Goal: Obtain resource: Download file/media

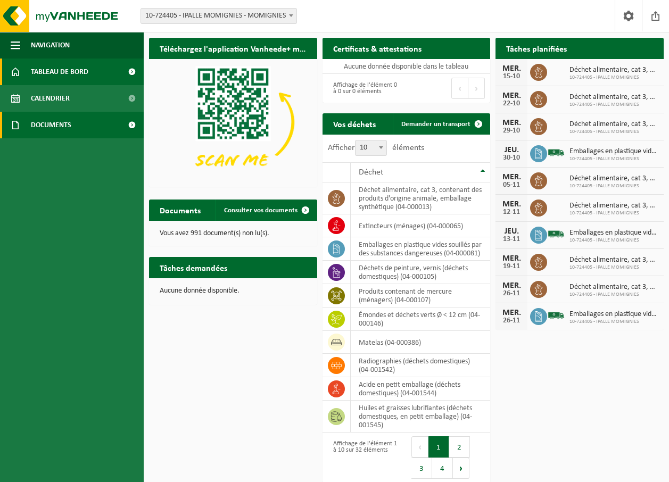
click at [55, 126] on span "Documents" at bounding box center [51, 125] width 40 height 27
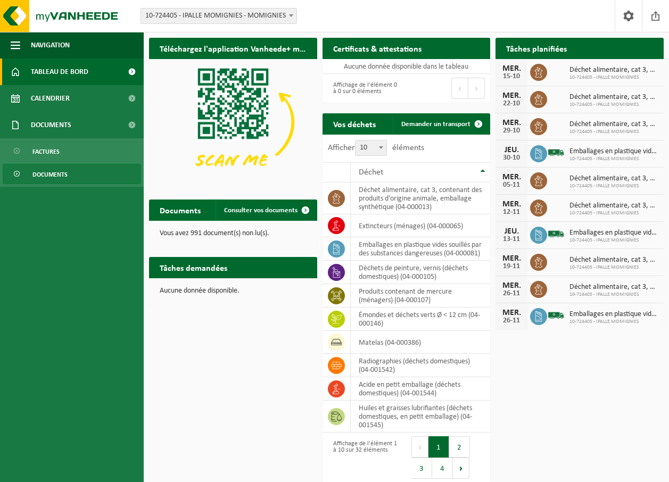
click at [49, 178] on span "Documents" at bounding box center [49, 174] width 35 height 20
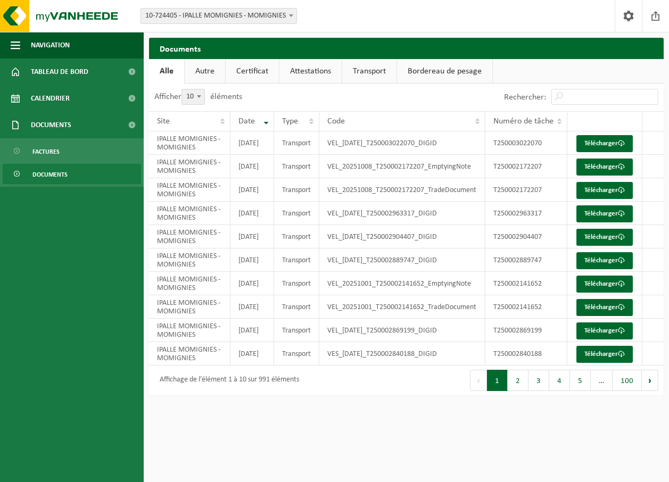
click at [205, 66] on link "Autre" at bounding box center [205, 71] width 40 height 24
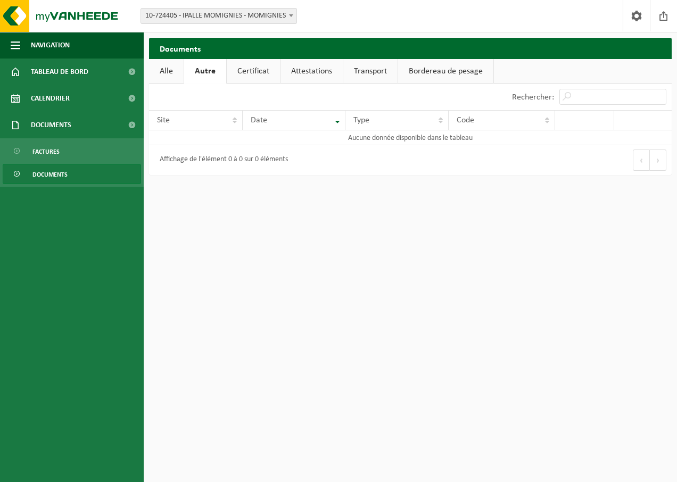
click at [174, 70] on link "Alle" at bounding box center [166, 71] width 35 height 24
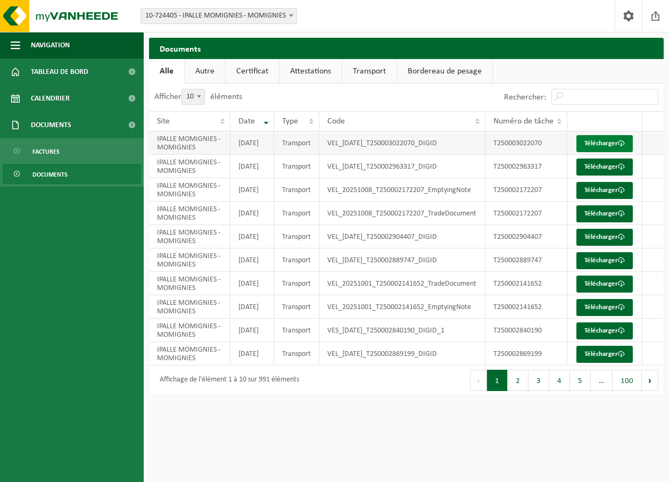
click at [613, 152] on link "Télécharger" at bounding box center [604, 143] width 56 height 17
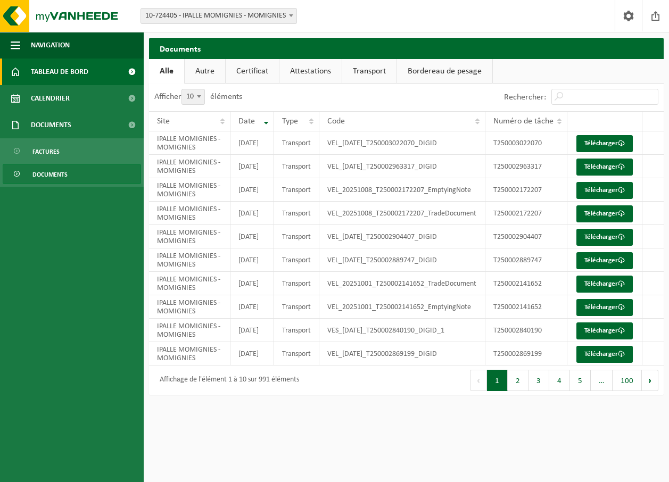
click at [45, 75] on span "Tableau de bord" at bounding box center [59, 72] width 57 height 27
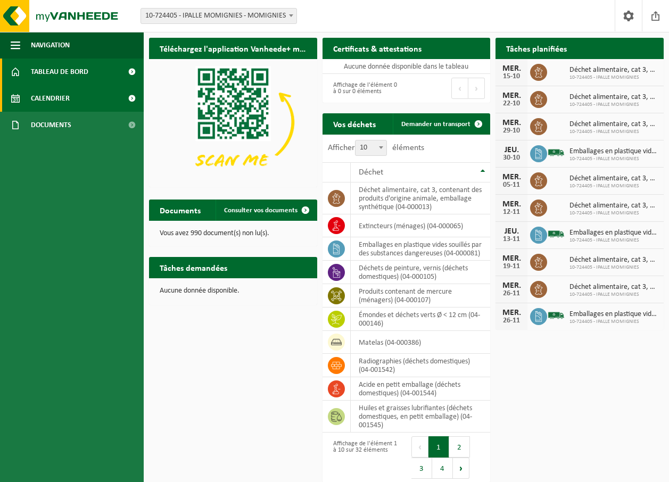
click at [57, 92] on span "Calendrier" at bounding box center [50, 98] width 39 height 27
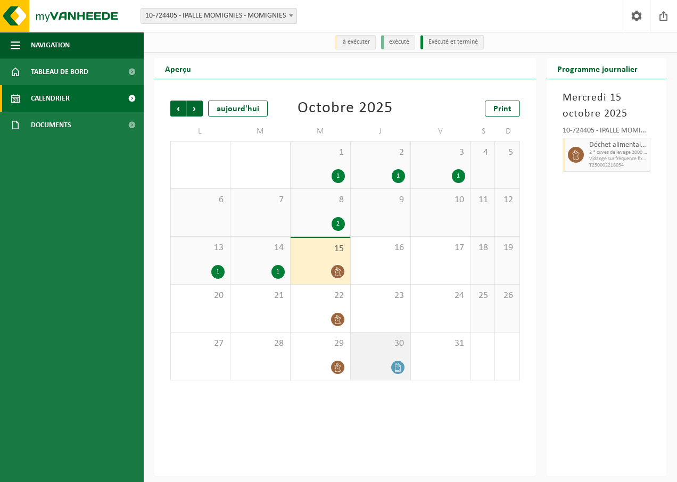
click at [396, 367] on icon at bounding box center [397, 367] width 9 height 9
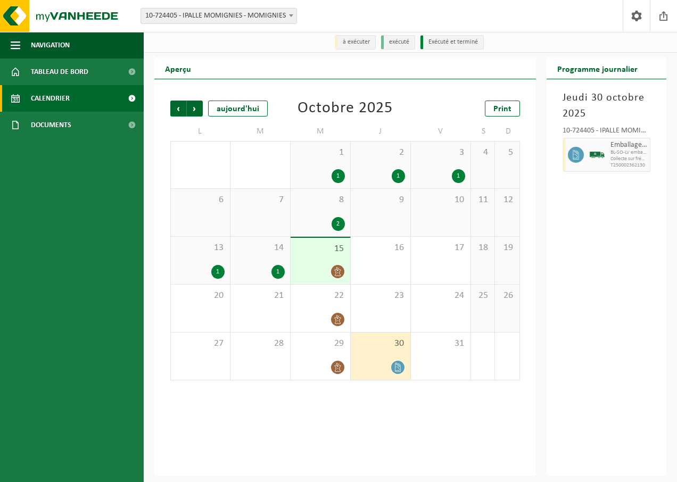
click at [623, 152] on span "BL-SO-LV emballages en plastique vides souillés par des subs" at bounding box center [628, 152] width 37 height 6
click at [624, 144] on span "Emballages en plastique vides souillés par des substances dangereuses" at bounding box center [628, 145] width 37 height 9
drag, startPoint x: 624, startPoint y: 144, endPoint x: 605, endPoint y: 188, distance: 48.1
click at [605, 188] on div "Jeudi 30 octobre 2025 10-724405 - IPALLE MOMIGNIES - MOMIGNIES Emballages en pl…" at bounding box center [606, 277] width 120 height 397
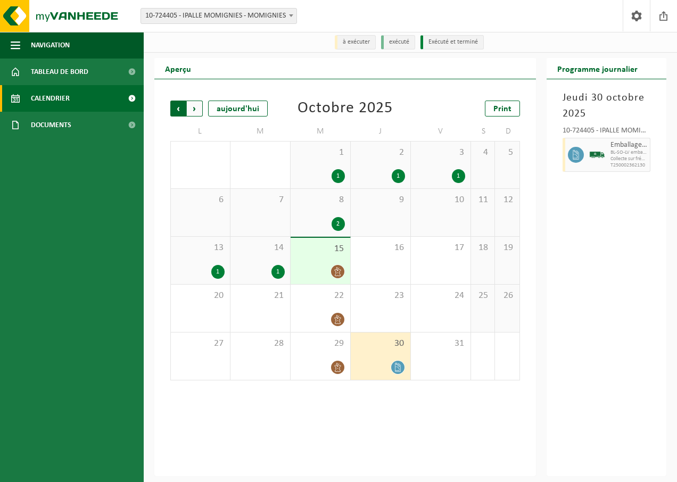
click at [199, 112] on span "Suivant" at bounding box center [195, 109] width 16 height 16
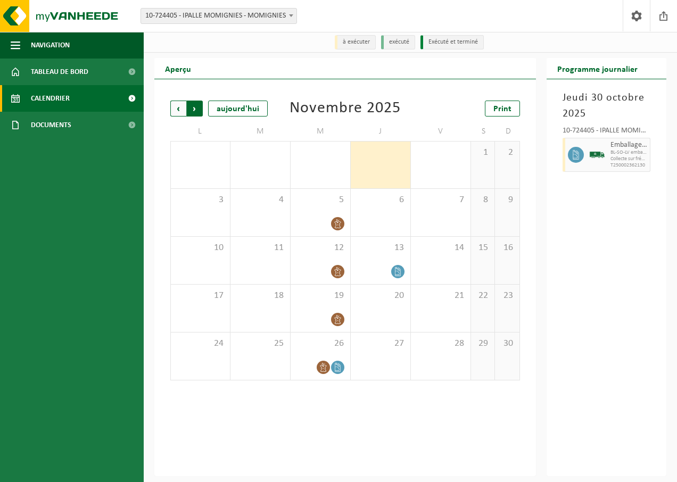
click at [177, 107] on span "Précédent" at bounding box center [178, 109] width 16 height 16
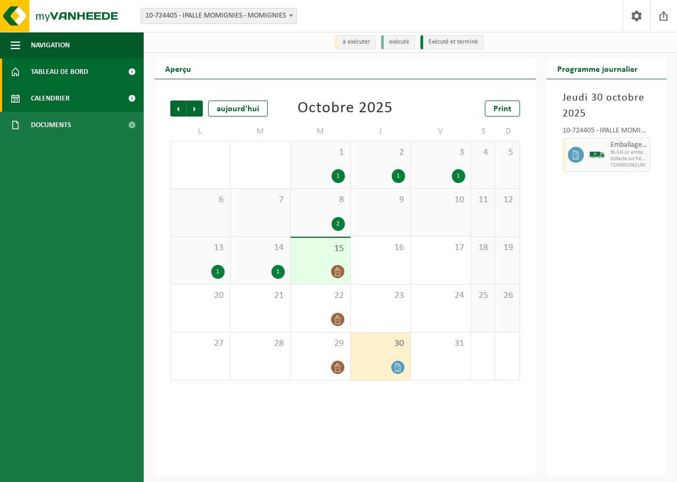
click at [55, 69] on span "Tableau de bord" at bounding box center [59, 72] width 57 height 27
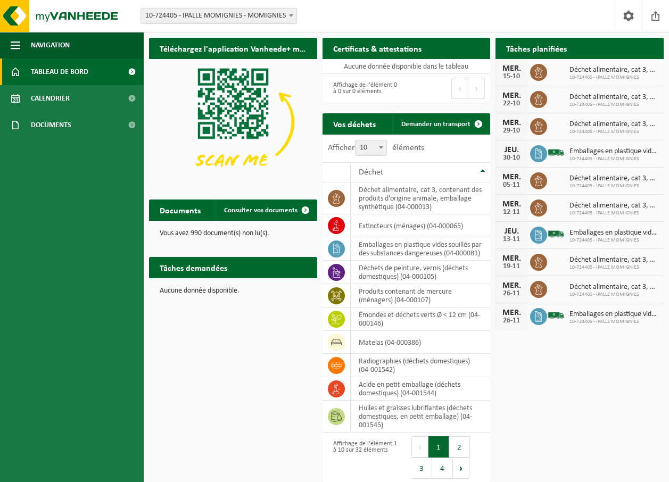
click at [586, 72] on span "Déchet alimentaire, cat 3, contenant des produits d'origine animale, emballage …" at bounding box center [613, 70] width 89 height 9
click at [542, 99] on icon at bounding box center [538, 99] width 11 height 11
click at [512, 100] on div "22-10" at bounding box center [511, 103] width 21 height 7
click at [51, 130] on span "Documents" at bounding box center [51, 125] width 40 height 27
click at [56, 170] on span "Documents" at bounding box center [49, 174] width 35 height 20
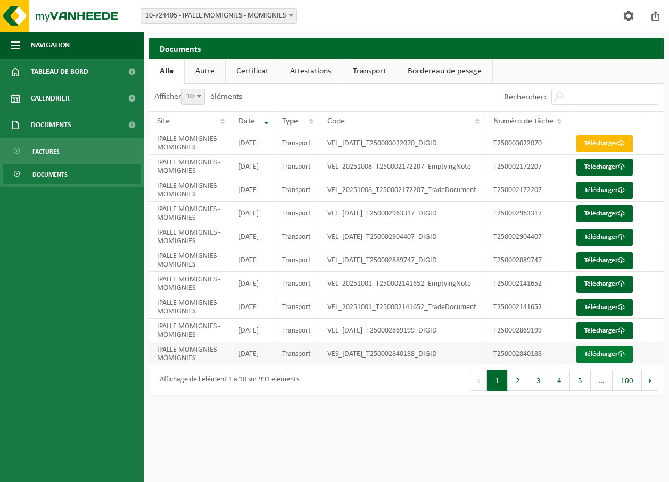
click at [589, 363] on link "Télécharger" at bounding box center [604, 354] width 56 height 17
click at [211, 71] on link "Autre" at bounding box center [205, 71] width 40 height 24
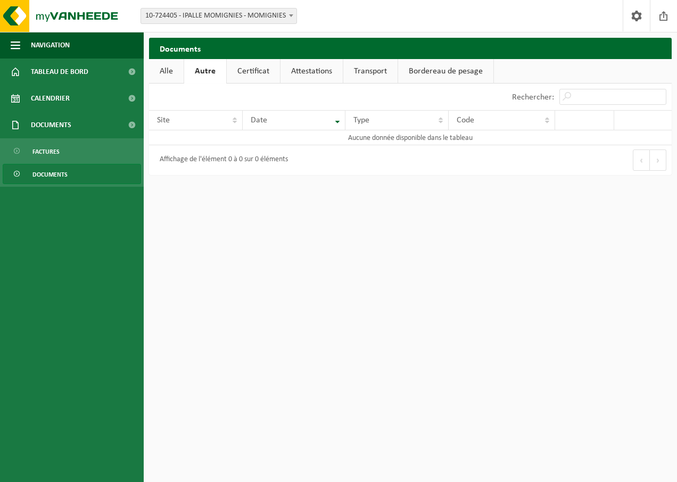
click at [252, 76] on link "Certificat" at bounding box center [253, 71] width 53 height 24
click at [312, 75] on link "Attestations" at bounding box center [310, 71] width 62 height 24
click at [362, 76] on link "Transport" at bounding box center [371, 71] width 54 height 24
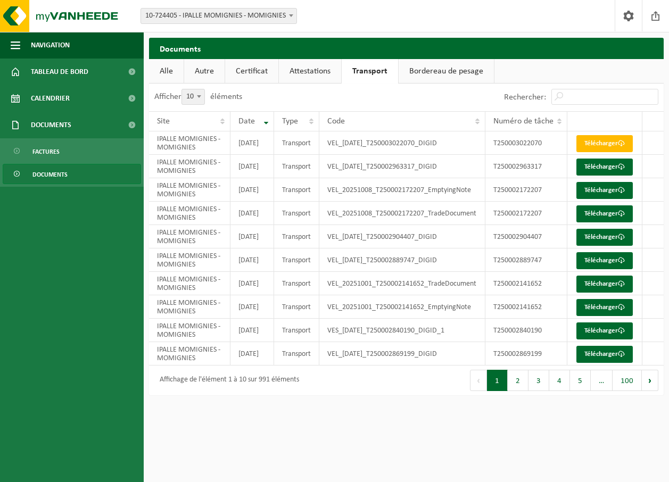
click at [437, 72] on link "Bordereau de pesage" at bounding box center [445, 71] width 95 height 24
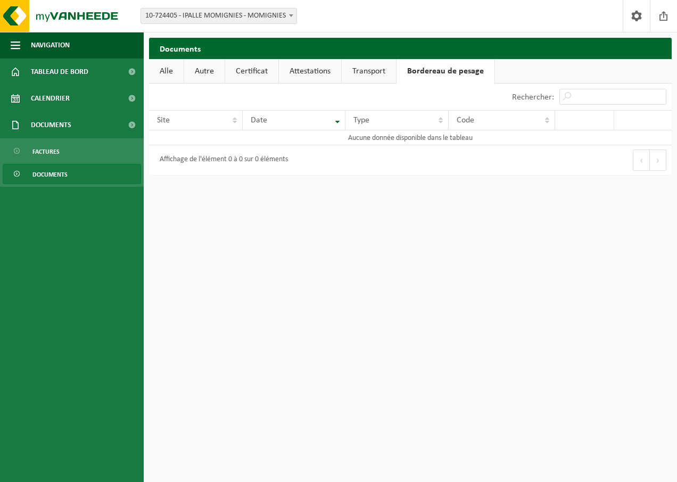
click at [379, 73] on link "Transport" at bounding box center [369, 71] width 54 height 24
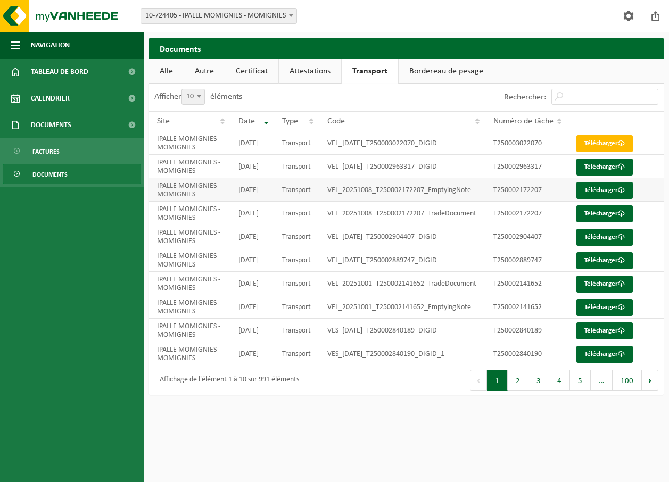
click at [364, 201] on td "VEL_20251008_T250002172207_EmptyingNote" at bounding box center [402, 189] width 166 height 23
click at [34, 98] on span "Calendrier" at bounding box center [50, 98] width 39 height 27
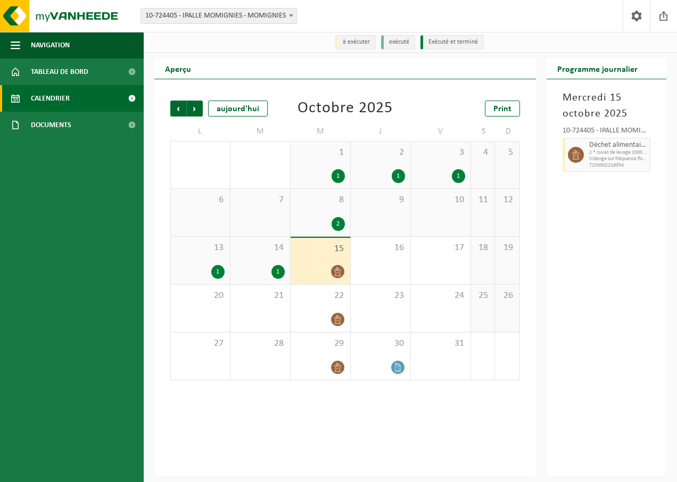
click at [276, 273] on div "1" at bounding box center [277, 272] width 13 height 14
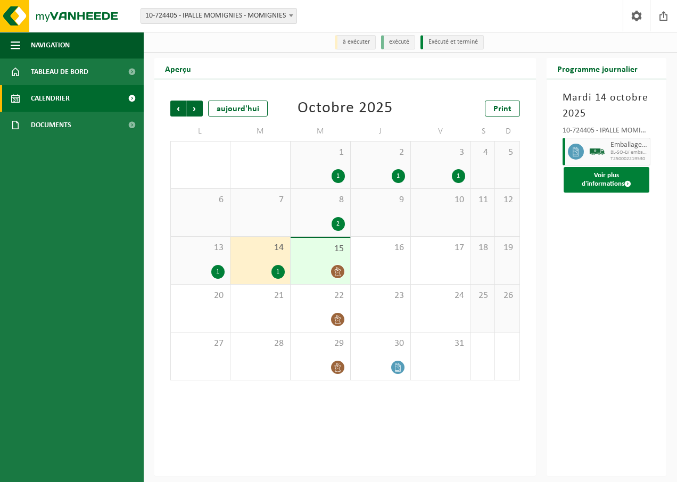
click at [622, 179] on button "Voir plus d'informations" at bounding box center [606, 180] width 86 height 26
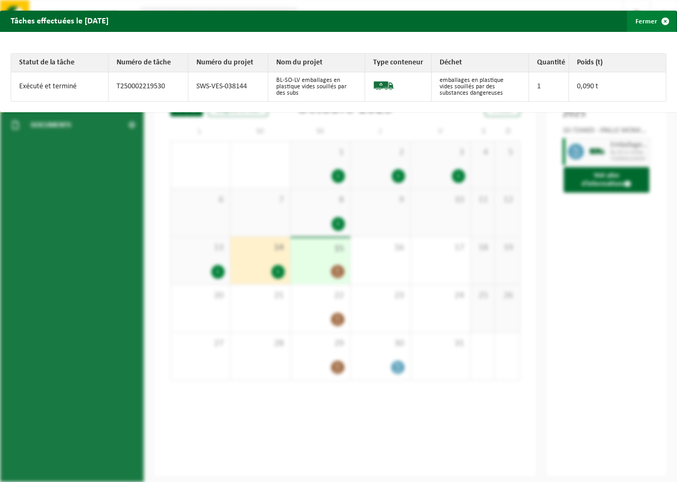
click at [656, 20] on span "button" at bounding box center [664, 21] width 21 height 21
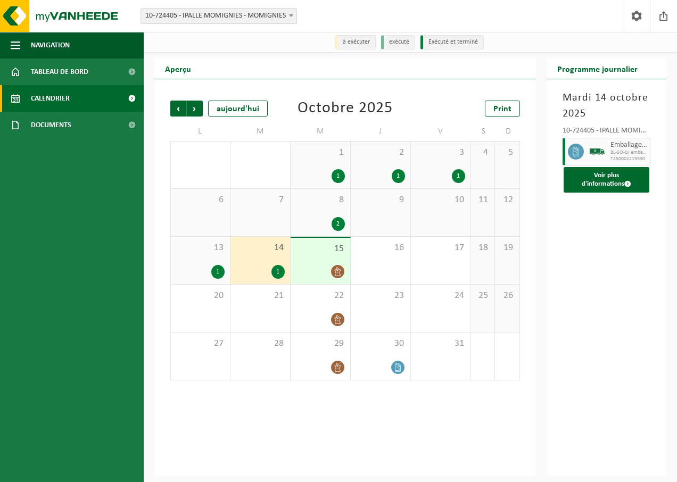
click at [215, 270] on div "1" at bounding box center [217, 272] width 13 height 14
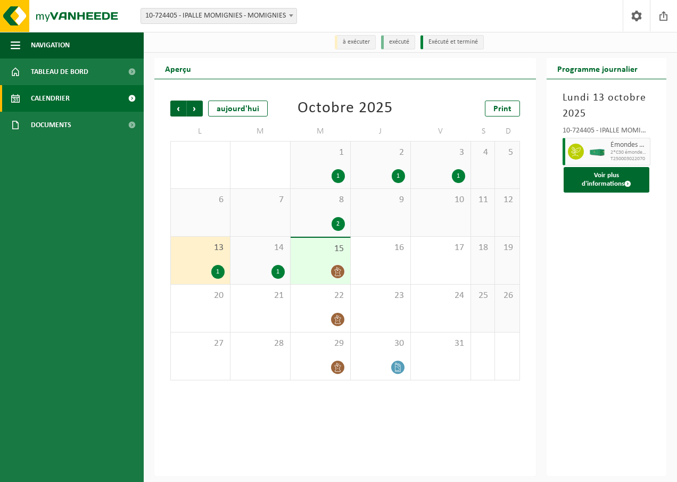
click at [628, 156] on span "T250003022070" at bounding box center [628, 159] width 37 height 6
click at [627, 181] on span at bounding box center [627, 183] width 7 height 7
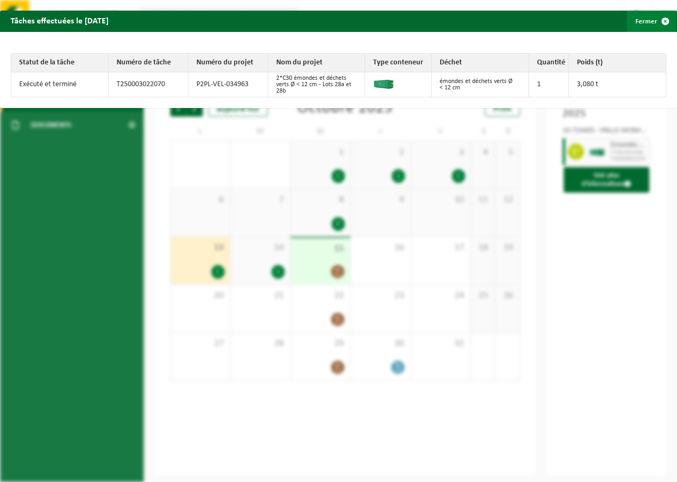
click at [656, 23] on span "button" at bounding box center [664, 21] width 21 height 21
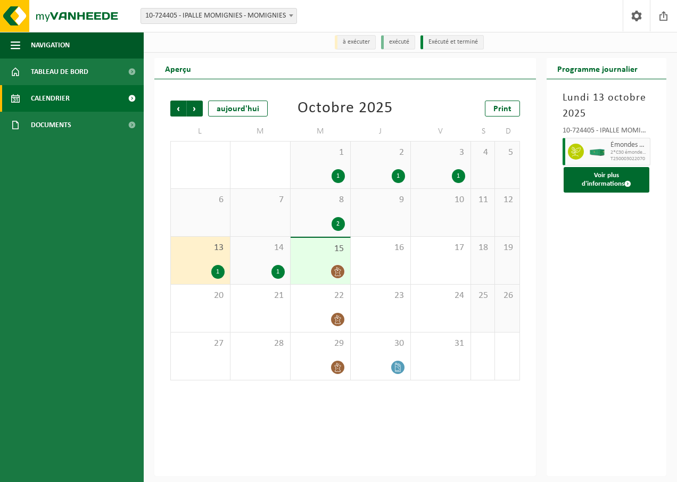
click at [455, 179] on div "1" at bounding box center [458, 176] width 13 height 14
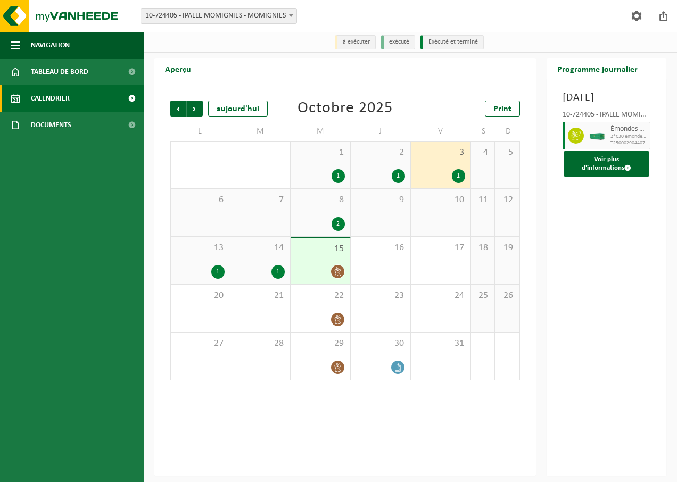
click at [337, 226] on div "2" at bounding box center [337, 224] width 13 height 14
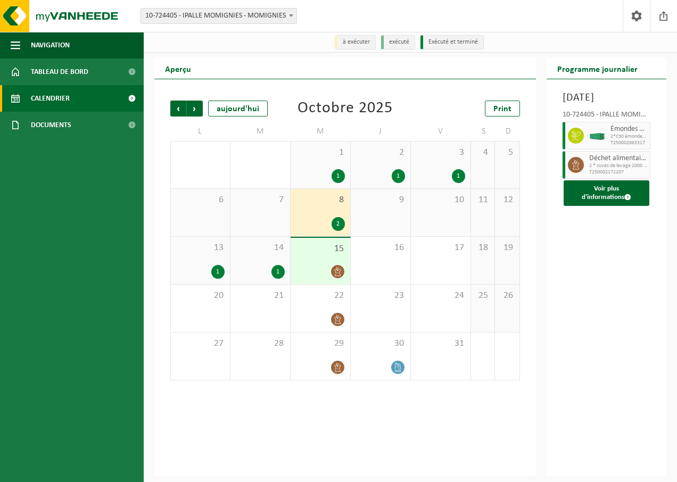
click at [456, 180] on div "1" at bounding box center [458, 176] width 13 height 14
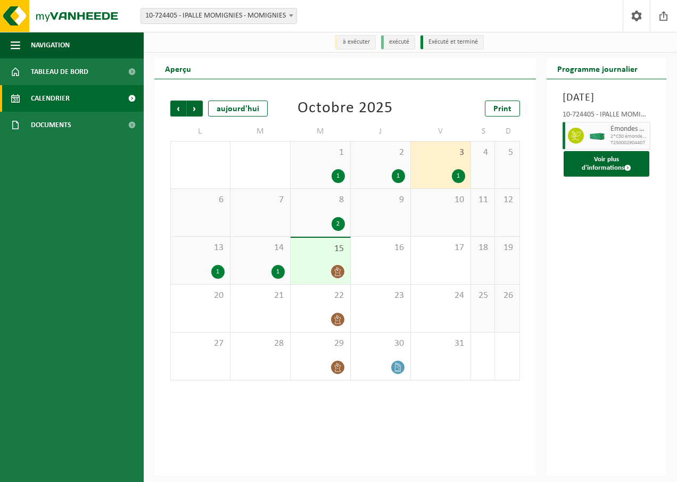
click at [398, 178] on div "1" at bounding box center [398, 176] width 13 height 14
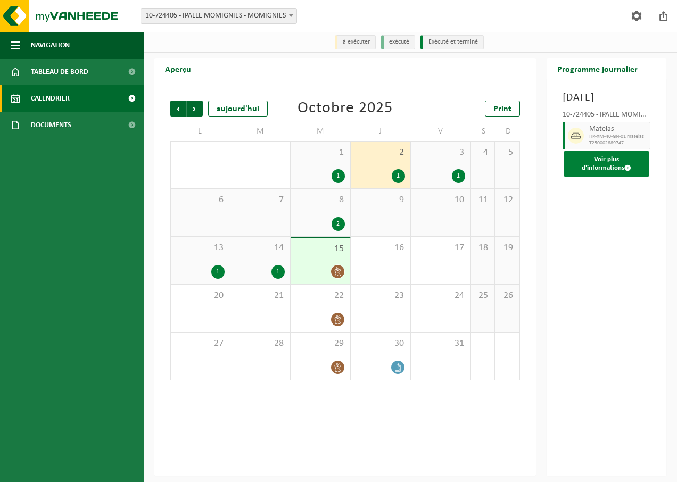
click at [621, 177] on button "Voir plus d'informations" at bounding box center [606, 164] width 86 height 26
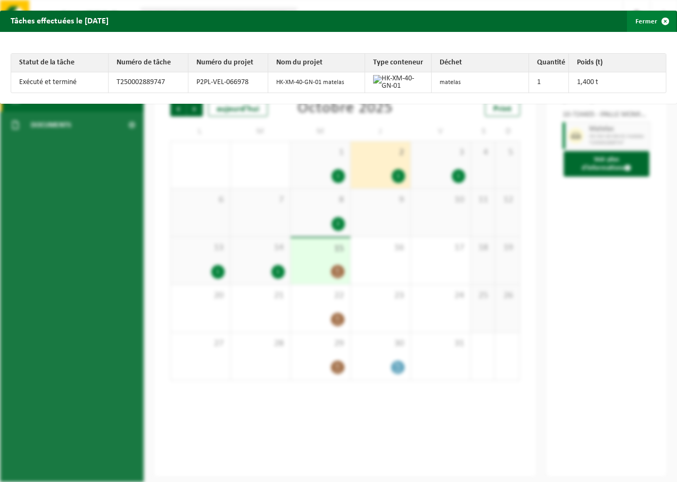
click at [654, 20] on span "button" at bounding box center [664, 21] width 21 height 21
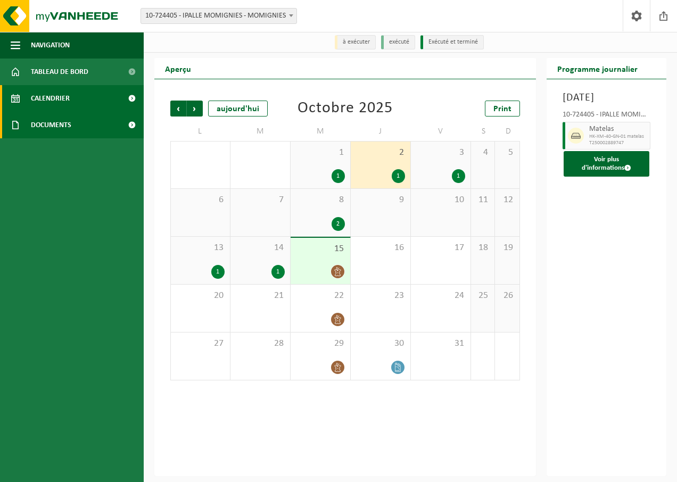
click at [66, 127] on span "Documents" at bounding box center [51, 125] width 40 height 27
